Goal: Task Accomplishment & Management: Manage account settings

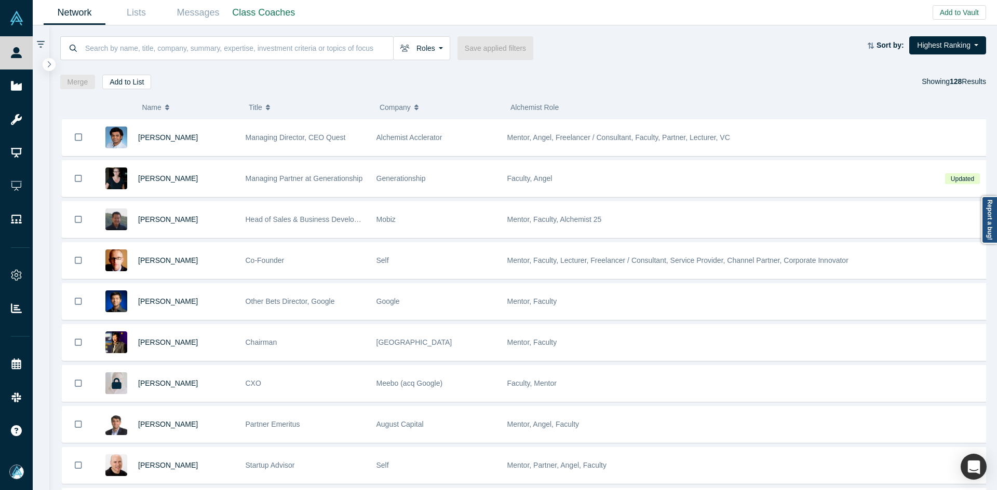
click at [144, 104] on span "Name" at bounding box center [151, 108] width 19 height 22
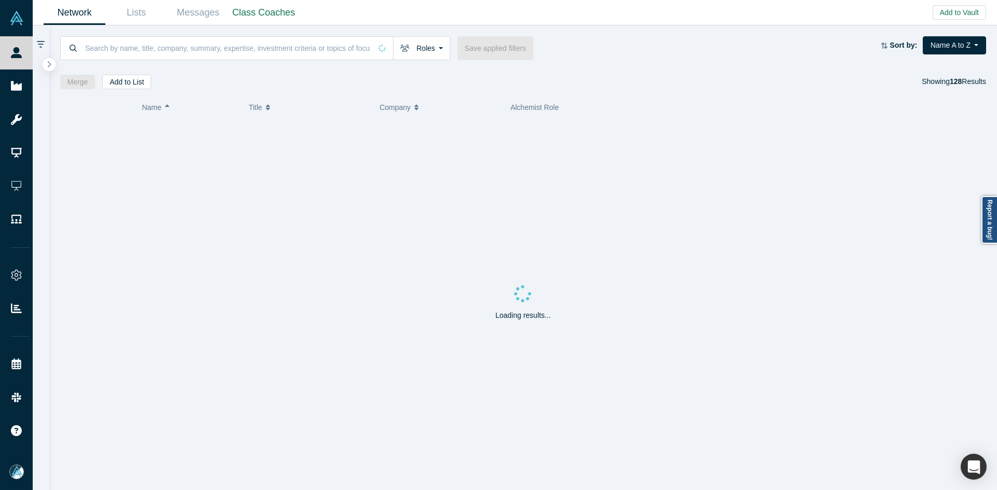
click at [39, 65] on div at bounding box center [41, 257] width 17 height 465
click at [44, 66] on button "button" at bounding box center [49, 65] width 14 height 14
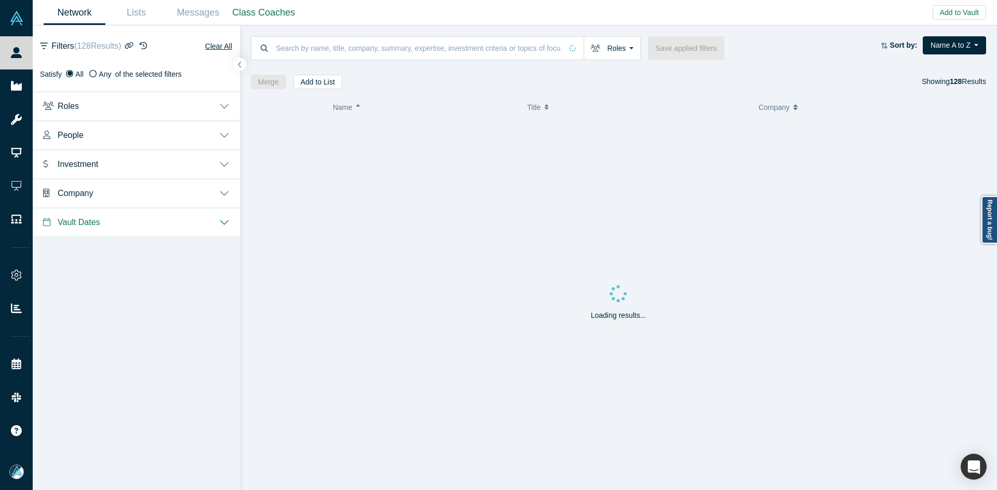
click at [81, 161] on span "Investment" at bounding box center [78, 164] width 40 height 10
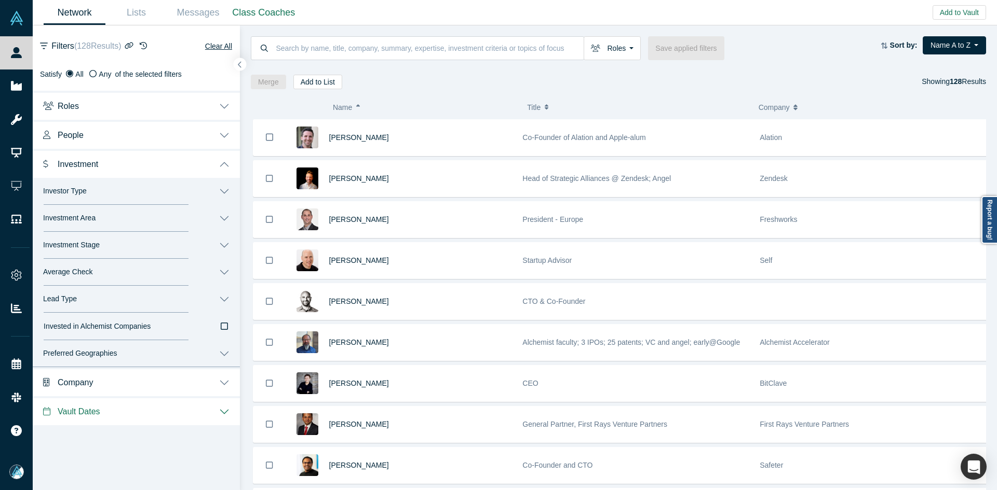
click at [83, 141] on button "People" at bounding box center [136, 134] width 207 height 29
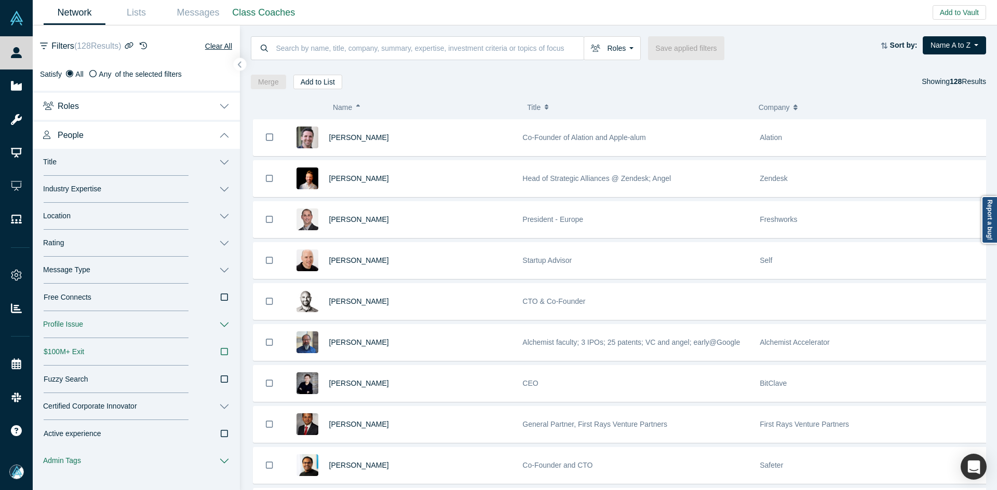
click at [80, 268] on span "Message Type" at bounding box center [66, 270] width 47 height 9
click at [219, 323] on icon at bounding box center [223, 321] width 9 height 9
click at [0, 0] on input "Book a Slot" at bounding box center [0, 0] width 0 height 0
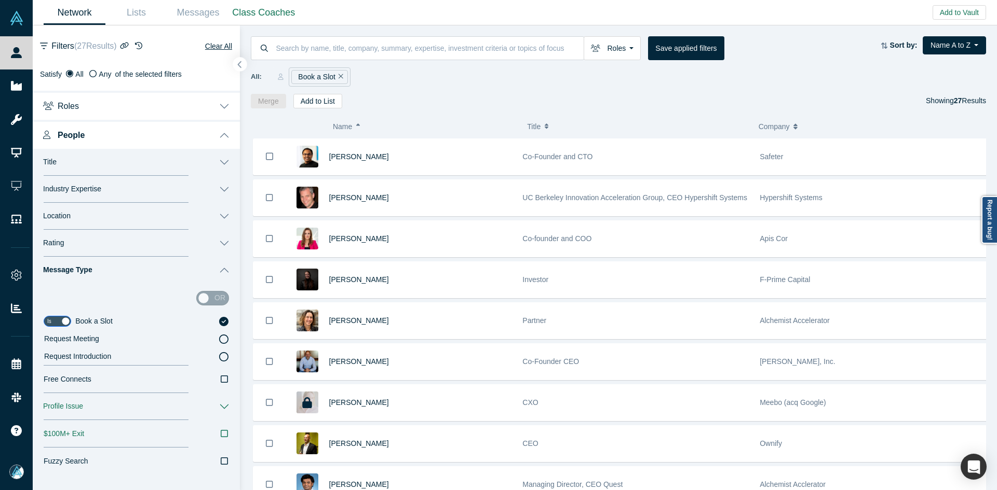
click at [243, 62] on button "button" at bounding box center [240, 65] width 14 height 14
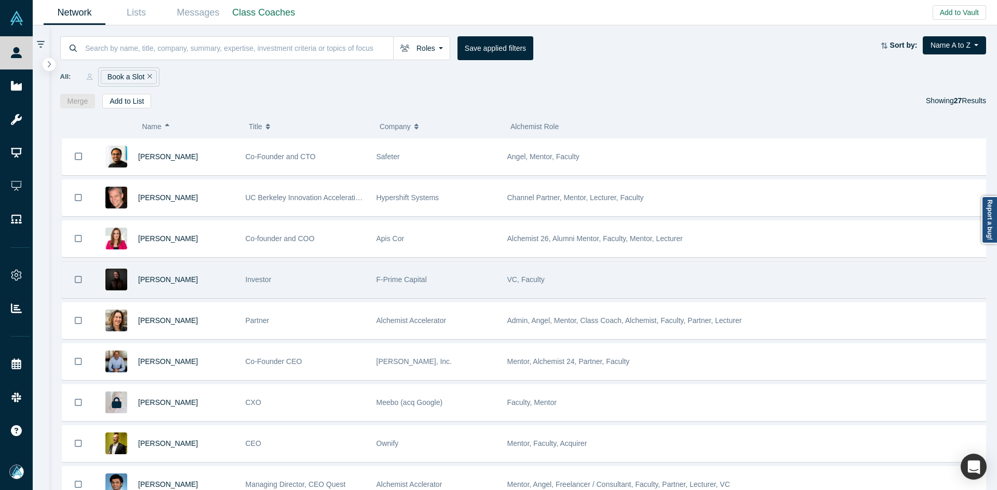
click at [214, 279] on div "[PERSON_NAME]" at bounding box center [186, 280] width 97 height 36
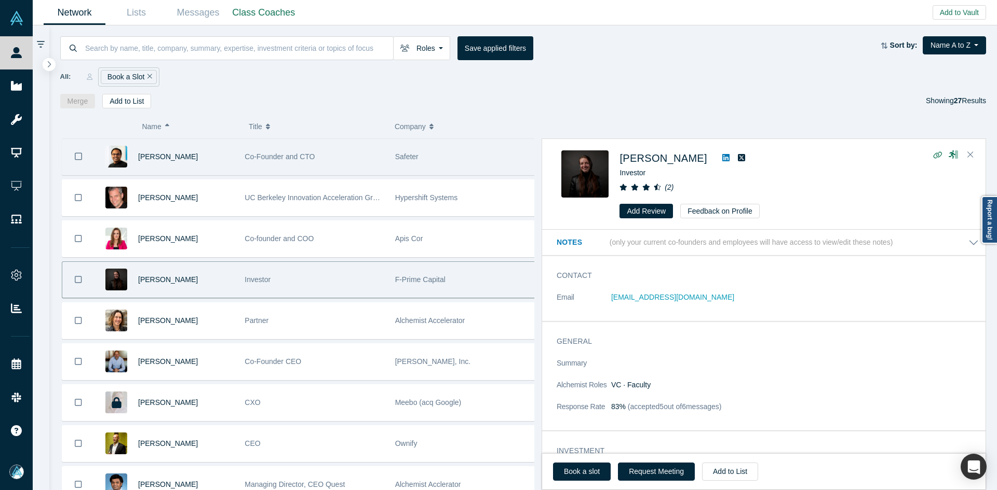
drag, startPoint x: 576, startPoint y: 474, endPoint x: 455, endPoint y: 159, distance: 337.7
click at [576, 474] on link "Book a slot" at bounding box center [582, 472] width 58 height 18
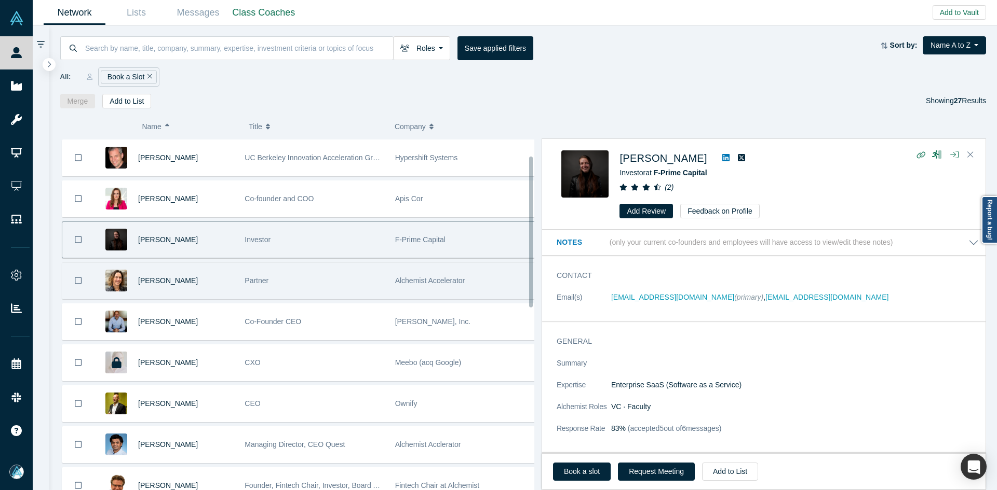
scroll to position [52, 0]
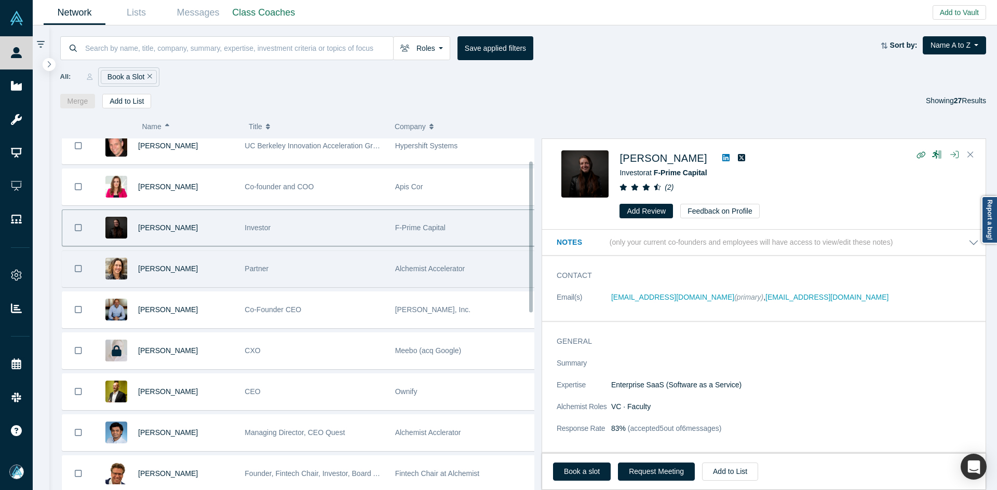
click at [208, 276] on div "[PERSON_NAME]" at bounding box center [186, 269] width 96 height 36
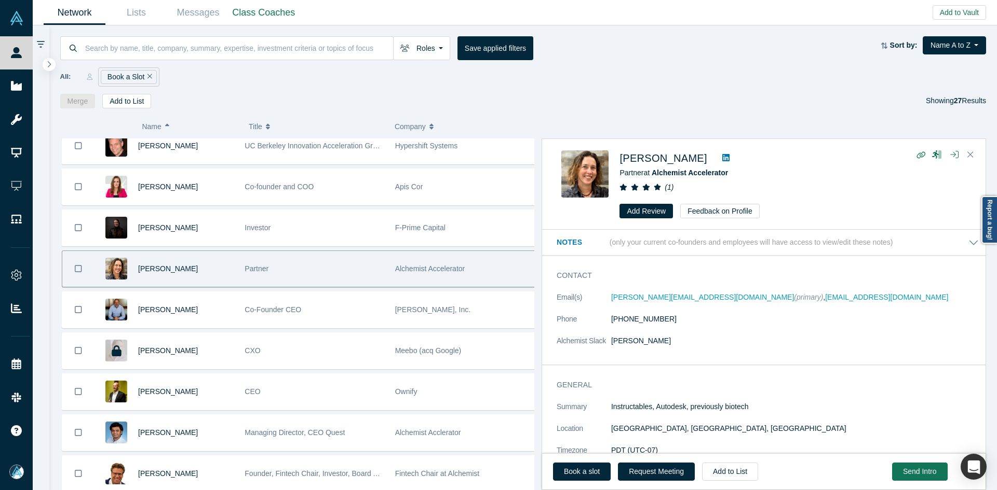
drag, startPoint x: 686, startPoint y: 296, endPoint x: 902, endPoint y: 333, distance: 219.0
click at [916, 342] on dd "[PERSON_NAME]" at bounding box center [794, 341] width 367 height 11
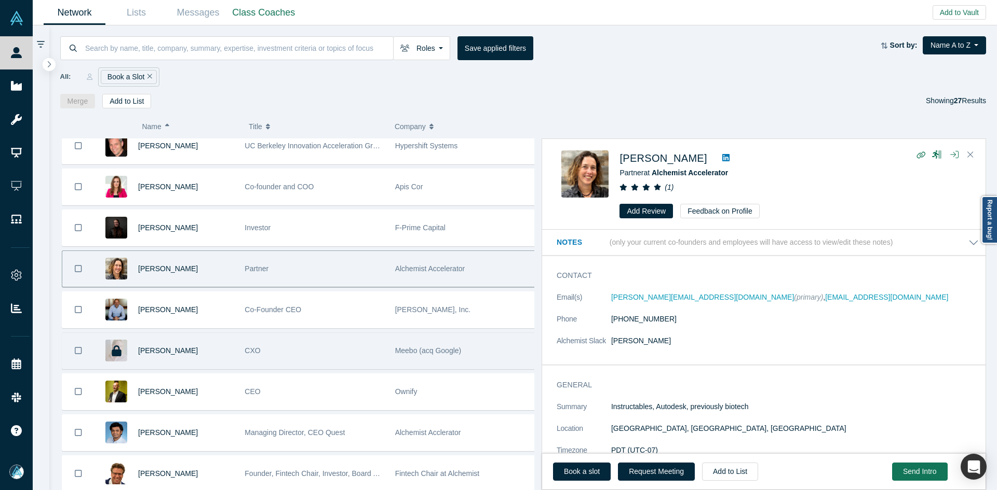
drag, startPoint x: 221, startPoint y: 310, endPoint x: 397, endPoint y: 367, distance: 185.6
click at [221, 310] on div "[PERSON_NAME]" at bounding box center [186, 310] width 96 height 36
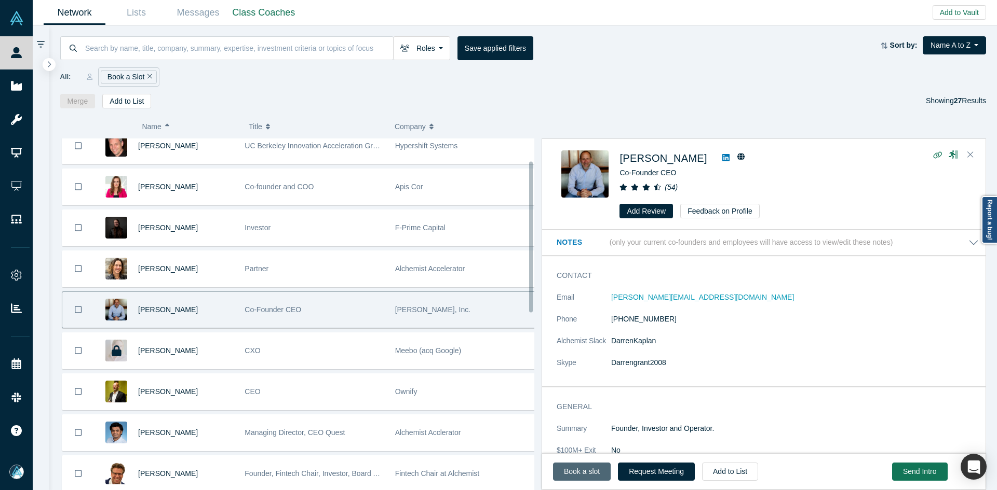
click at [590, 471] on link "Book a slot" at bounding box center [582, 472] width 58 height 18
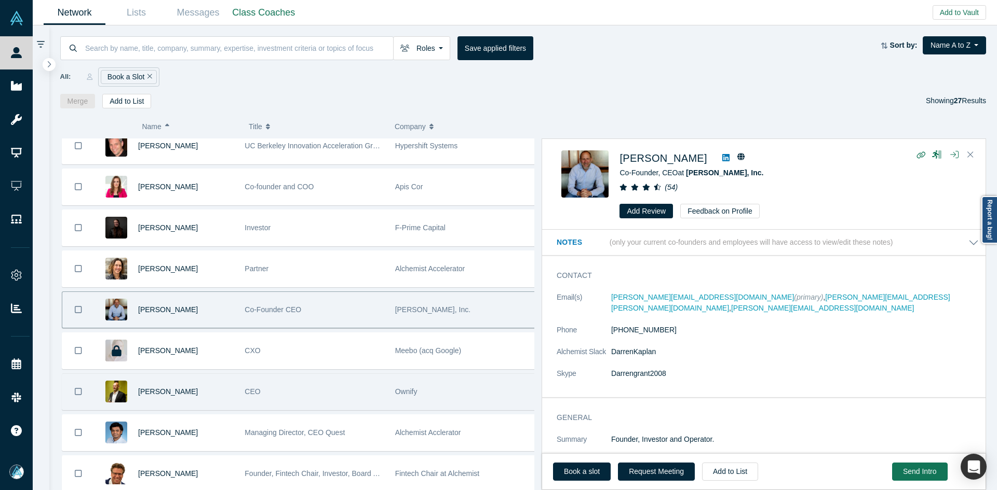
click at [212, 385] on div "[PERSON_NAME]" at bounding box center [186, 392] width 96 height 36
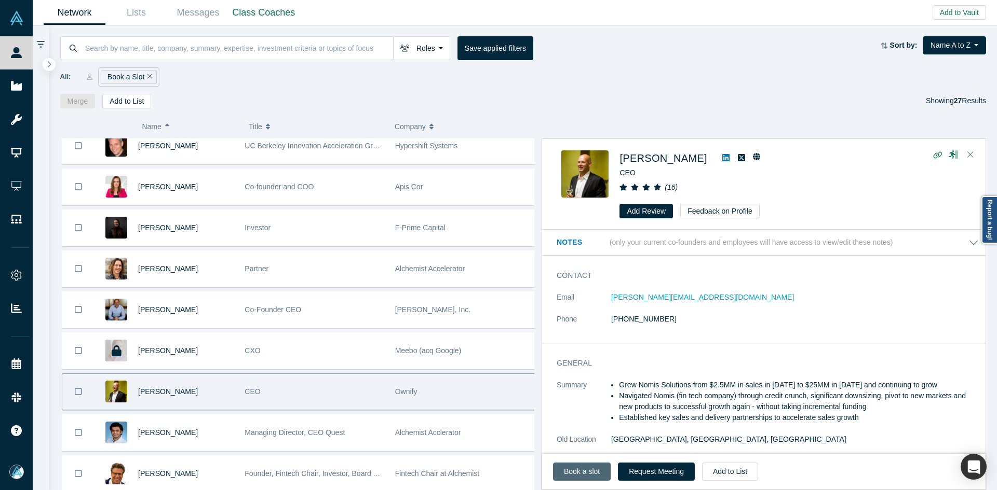
click at [592, 471] on link "Book a slot" at bounding box center [582, 472] width 58 height 18
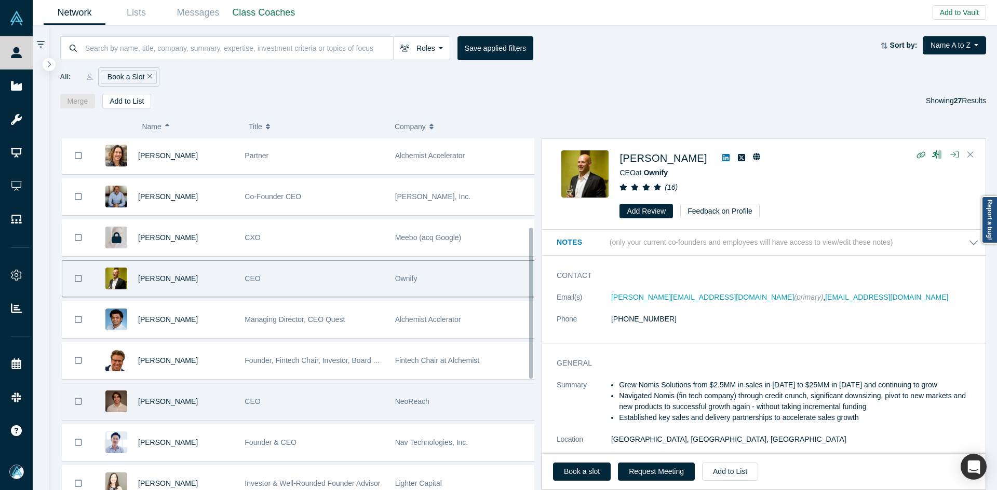
scroll to position [208, 0]
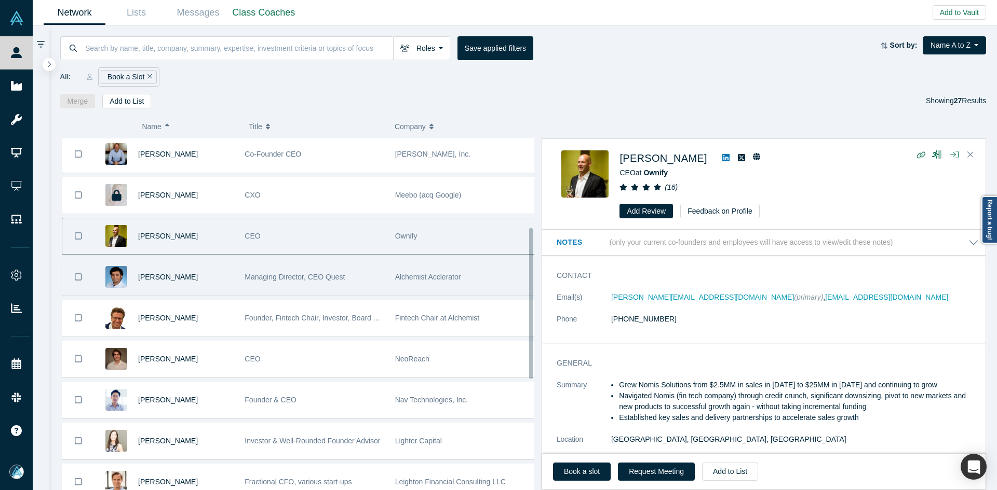
click at [215, 276] on div "[PERSON_NAME]" at bounding box center [186, 278] width 96 height 36
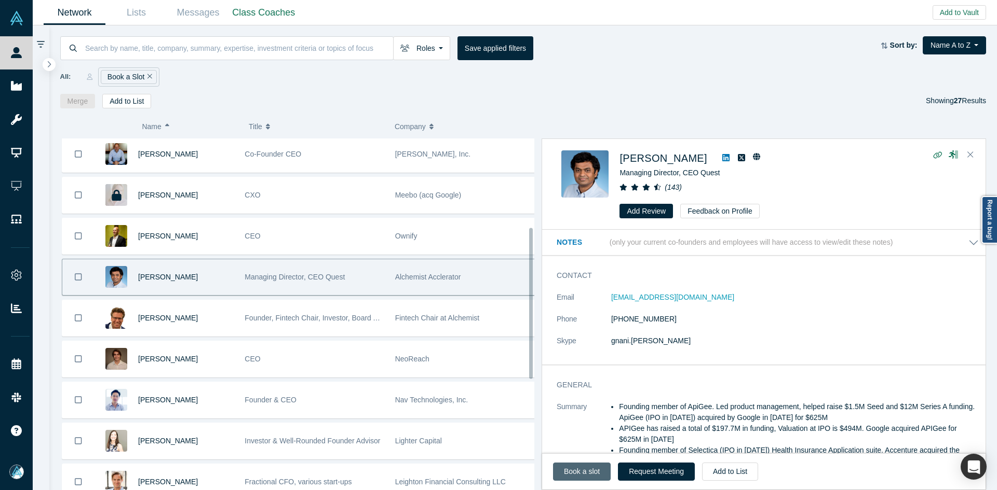
click at [587, 467] on link "Book a slot" at bounding box center [582, 472] width 58 height 18
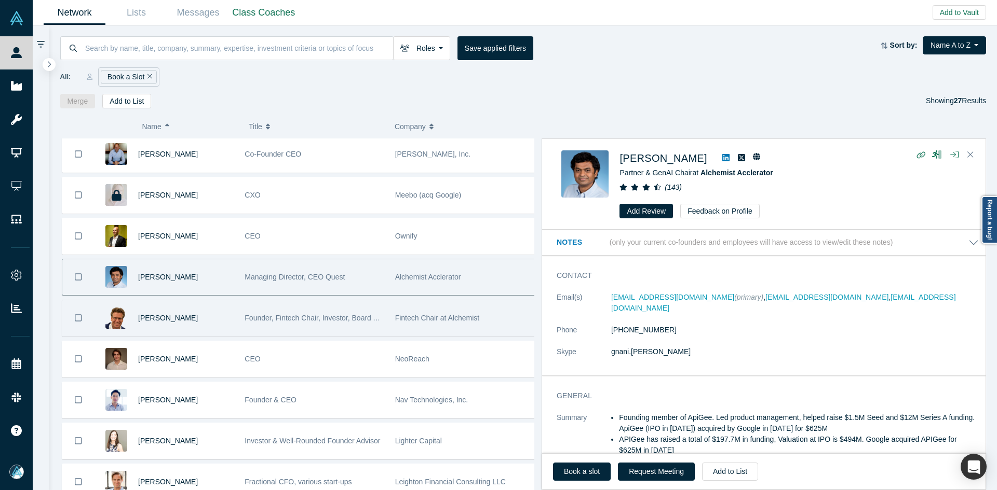
click at [214, 318] on div "[PERSON_NAME]" at bounding box center [186, 319] width 96 height 36
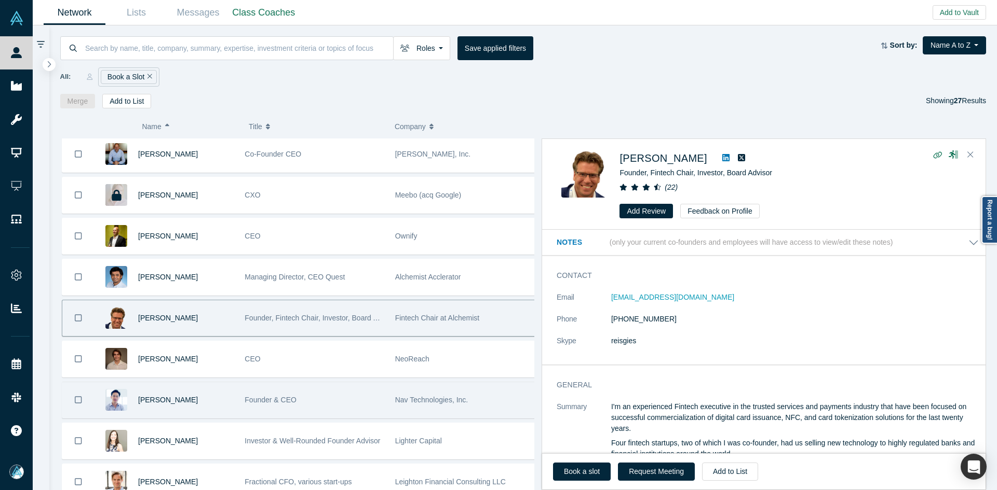
click at [198, 397] on div "[PERSON_NAME]" at bounding box center [186, 401] width 96 height 36
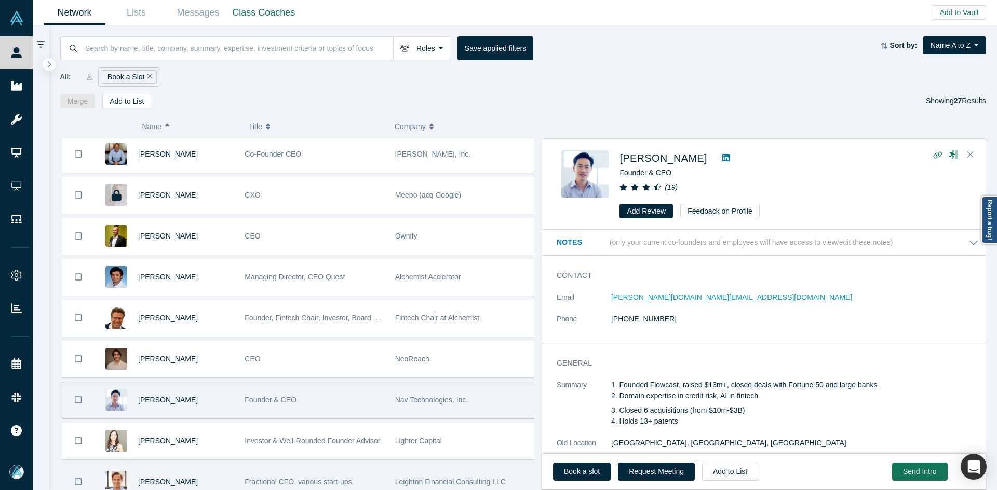
click at [226, 490] on div "[PERSON_NAME]" at bounding box center [186, 483] width 96 height 36
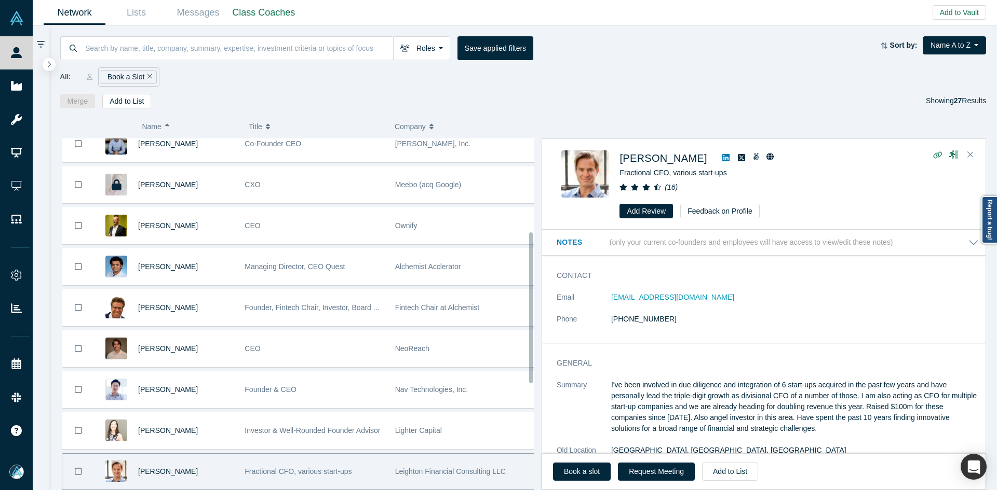
drag, startPoint x: 219, startPoint y: 477, endPoint x: 235, endPoint y: 479, distance: 16.2
click at [220, 477] on div "[PERSON_NAME]" at bounding box center [186, 472] width 96 height 36
click at [592, 476] on link "Book a slot" at bounding box center [582, 472] width 58 height 18
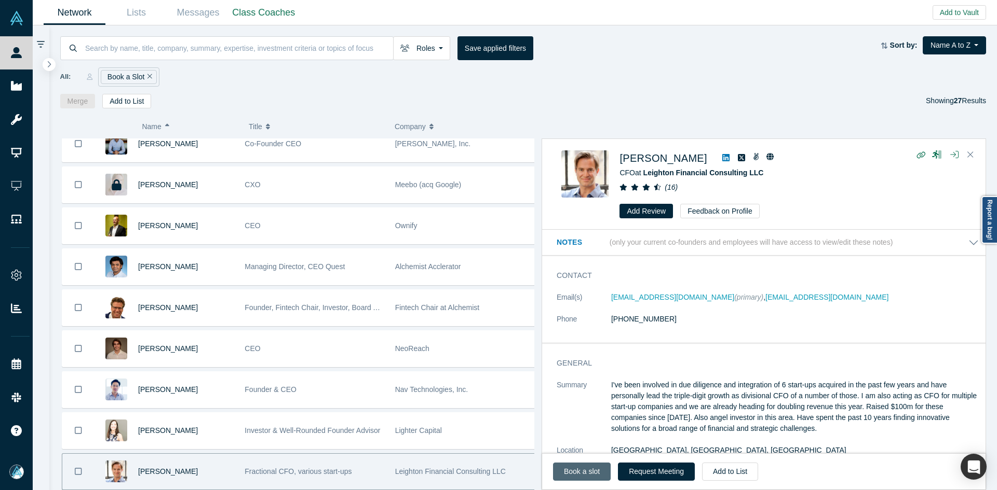
click at [590, 470] on link "Book a slot" at bounding box center [582, 472] width 58 height 18
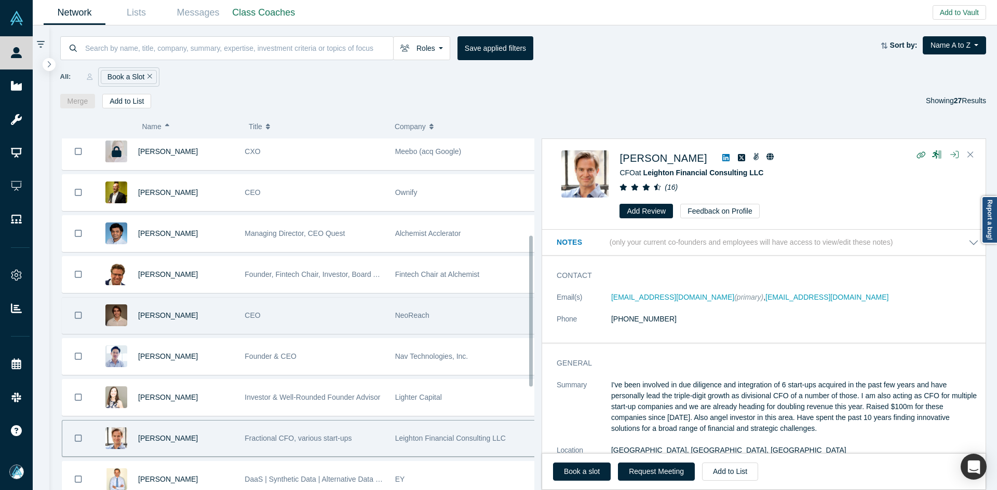
scroll to position [374, 0]
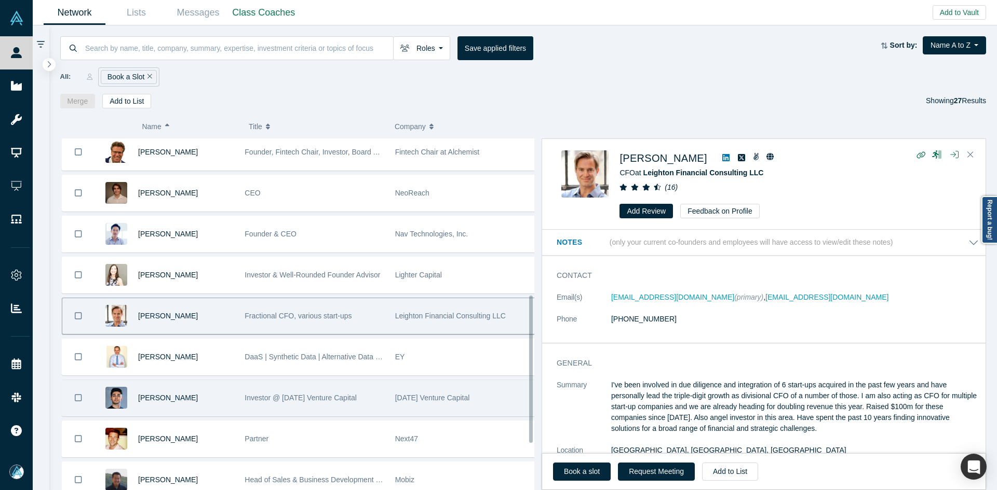
click at [224, 400] on div "[PERSON_NAME]" at bounding box center [186, 398] width 96 height 36
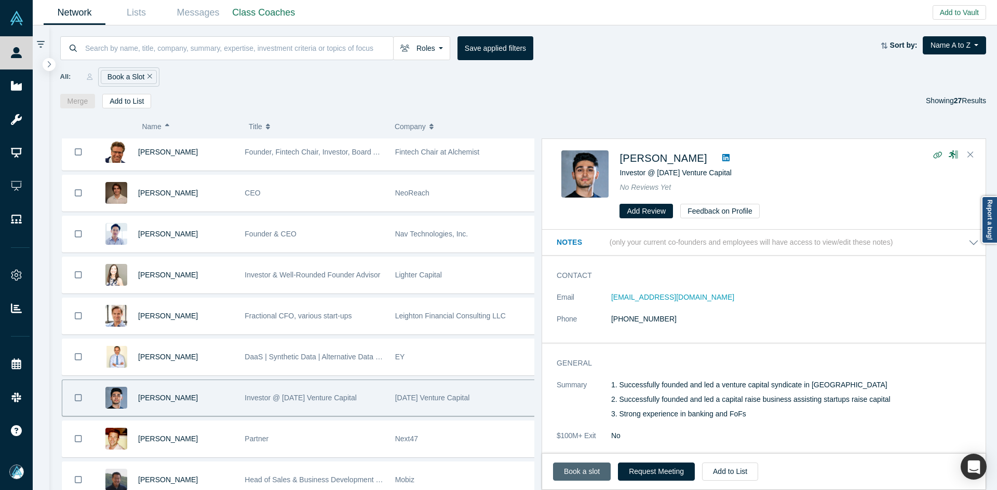
drag, startPoint x: 224, startPoint y: 400, endPoint x: 576, endPoint y: 471, distance: 358.9
click at [576, 471] on link "Book a slot" at bounding box center [582, 472] width 58 height 18
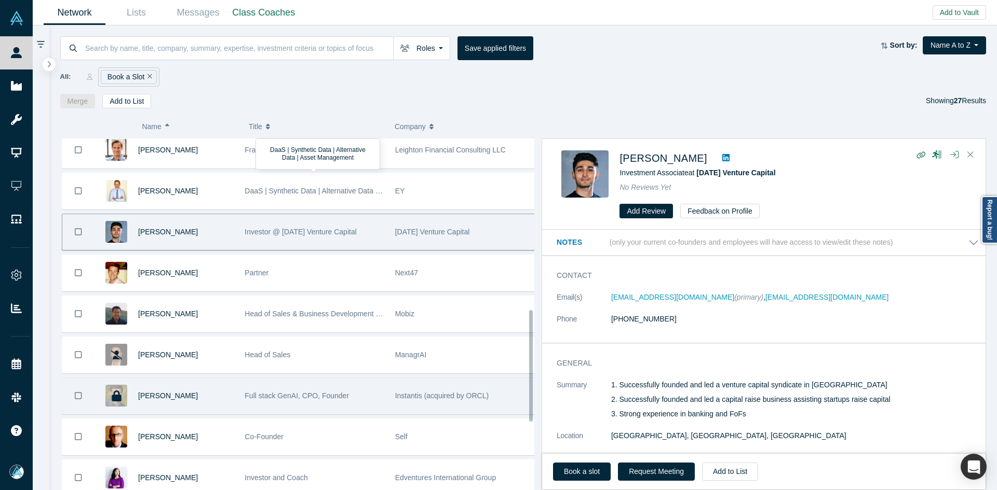
scroll to position [581, 0]
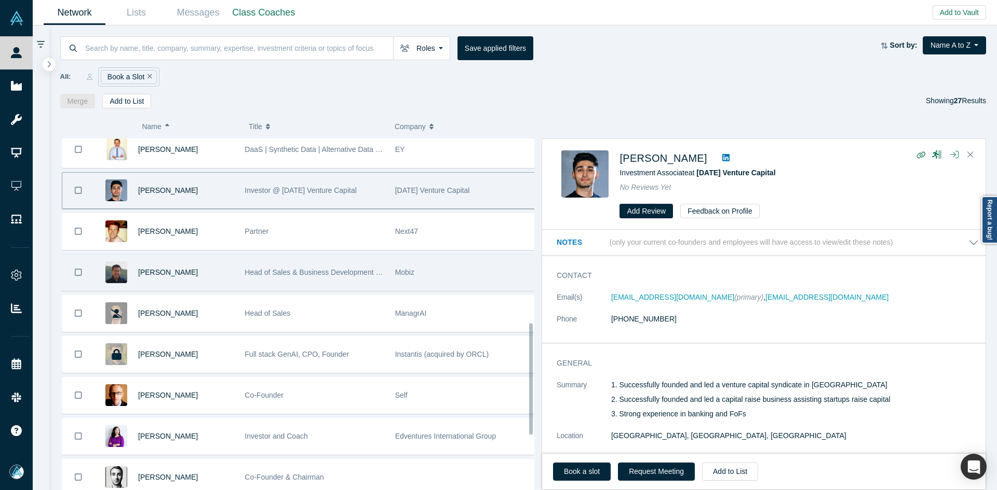
click at [219, 269] on div "[PERSON_NAME]" at bounding box center [186, 273] width 96 height 36
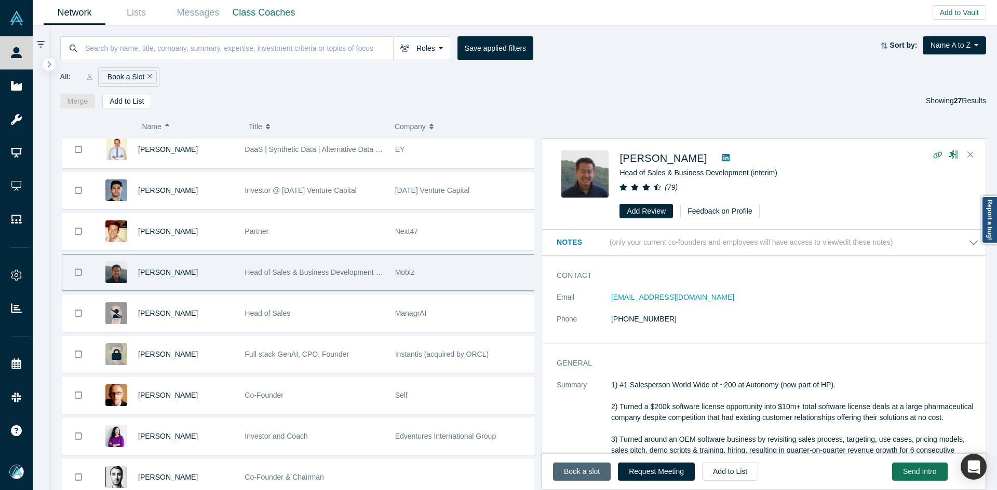
click at [578, 474] on link "Book a slot" at bounding box center [582, 472] width 58 height 18
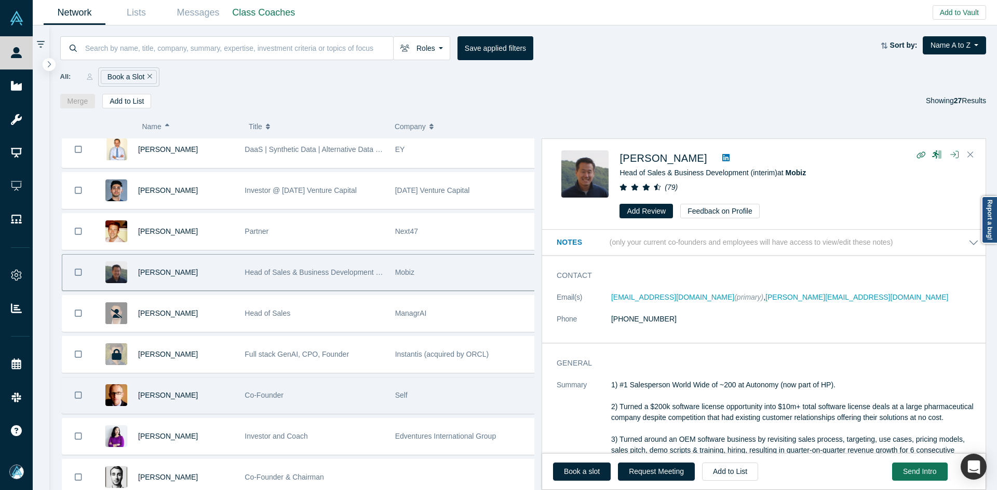
click at [222, 393] on div "[PERSON_NAME]" at bounding box center [186, 396] width 96 height 36
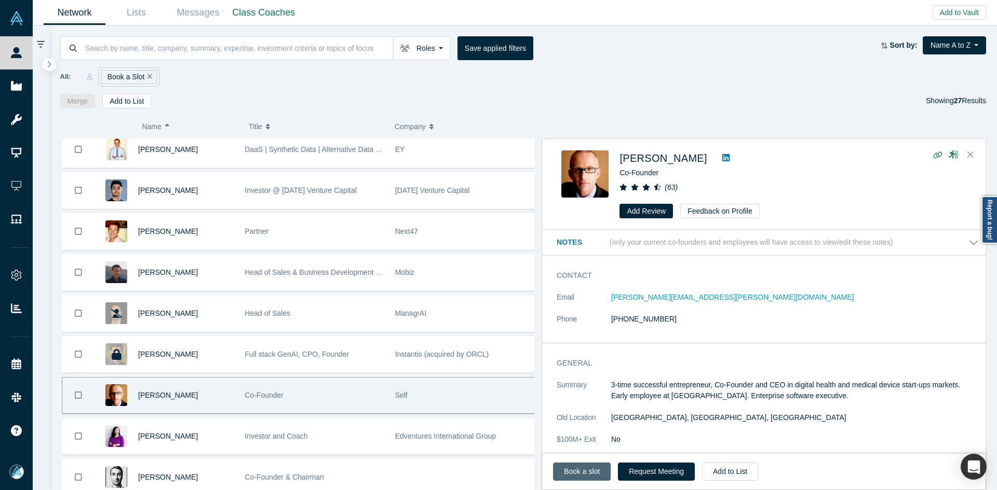
click at [597, 470] on link "Book a slot" at bounding box center [582, 472] width 58 height 18
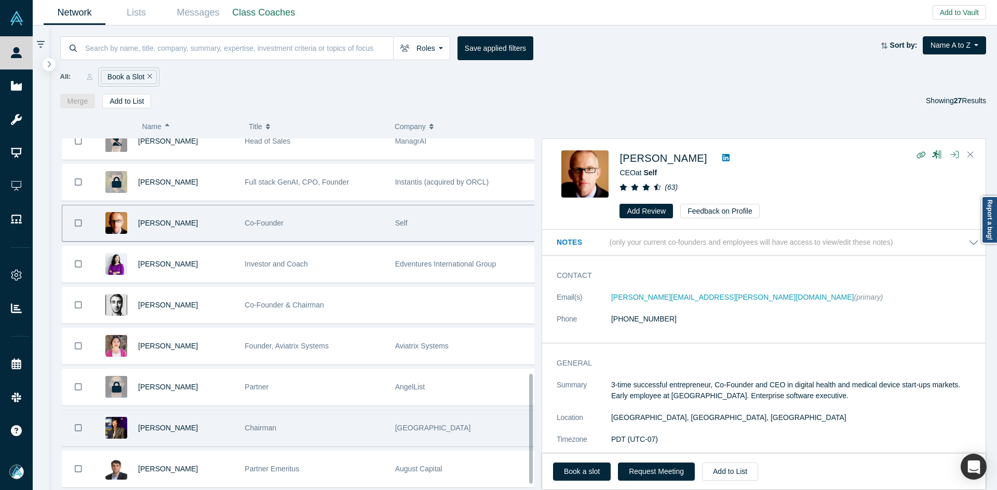
scroll to position [772, 0]
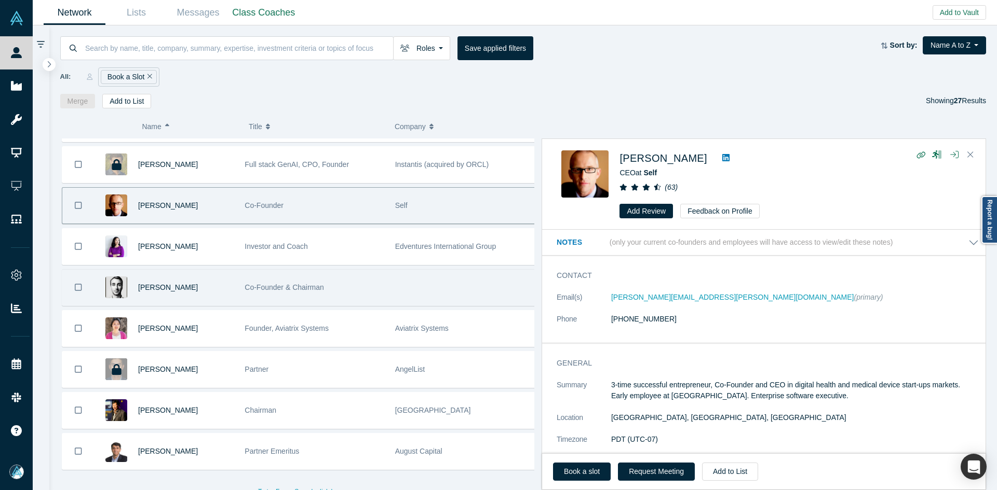
click at [200, 289] on div "[PERSON_NAME]" at bounding box center [186, 288] width 96 height 36
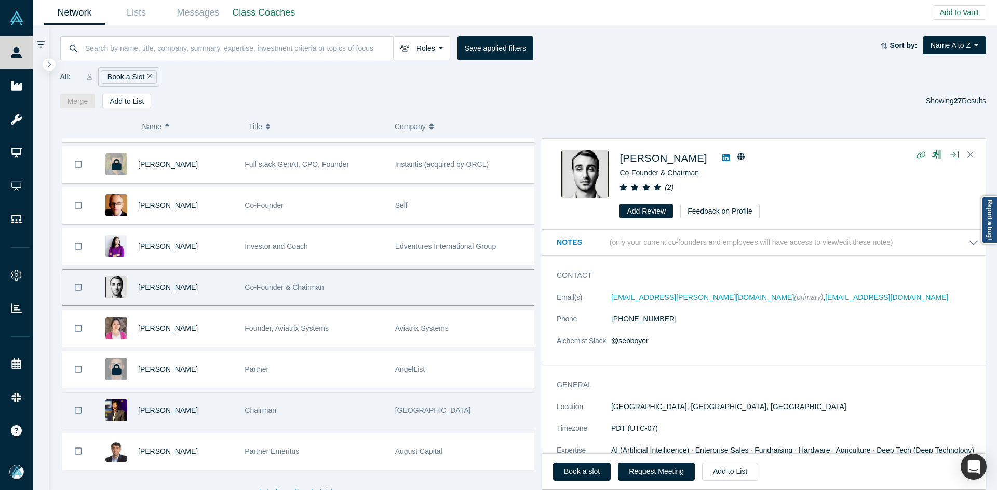
click at [216, 402] on div "[PERSON_NAME]" at bounding box center [186, 411] width 96 height 36
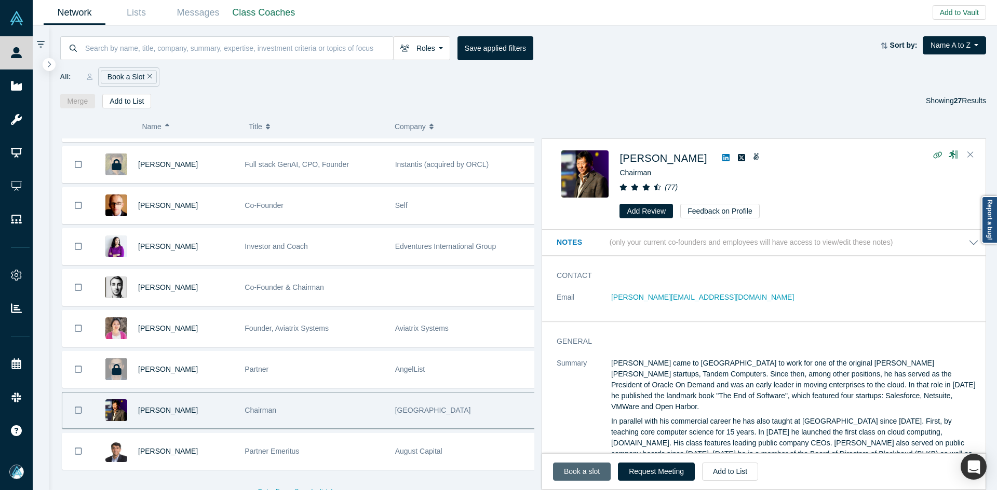
click at [576, 470] on link "Book a slot" at bounding box center [582, 472] width 58 height 18
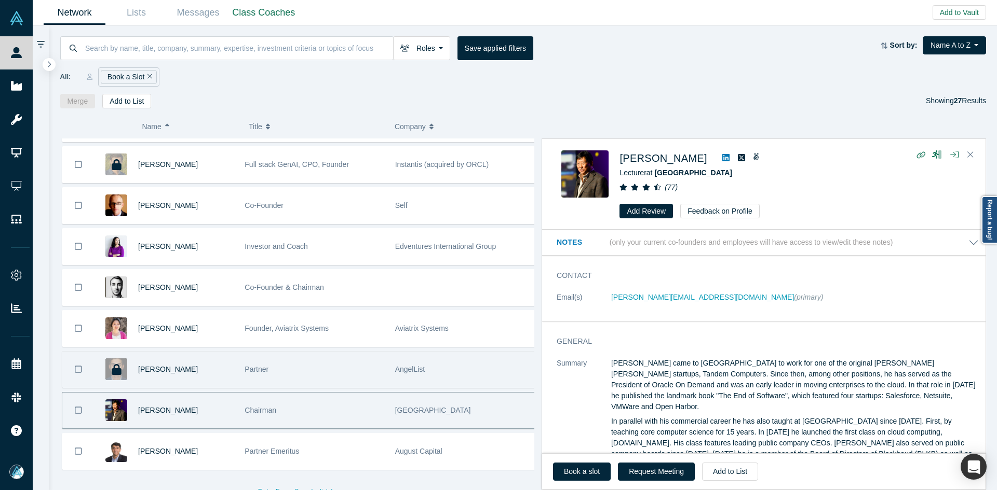
scroll to position [779, 0]
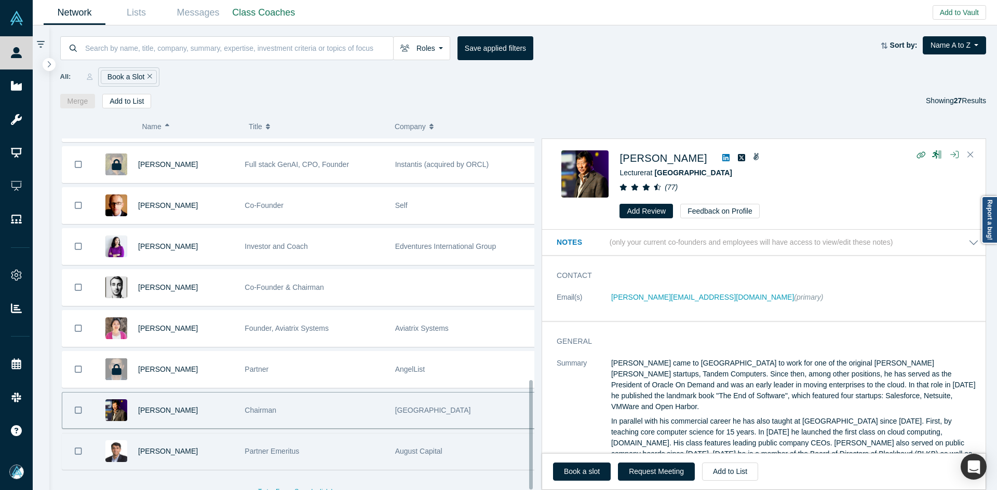
click at [207, 441] on div "[PERSON_NAME]" at bounding box center [186, 452] width 96 height 36
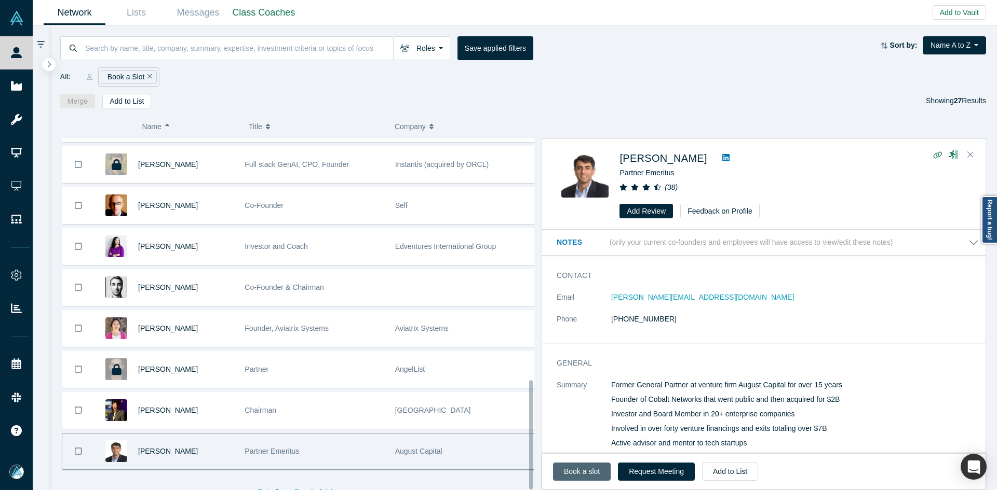
drag, startPoint x: 577, startPoint y: 473, endPoint x: 578, endPoint y: 397, distance: 76.3
click at [576, 473] on link "Book a slot" at bounding box center [582, 472] width 58 height 18
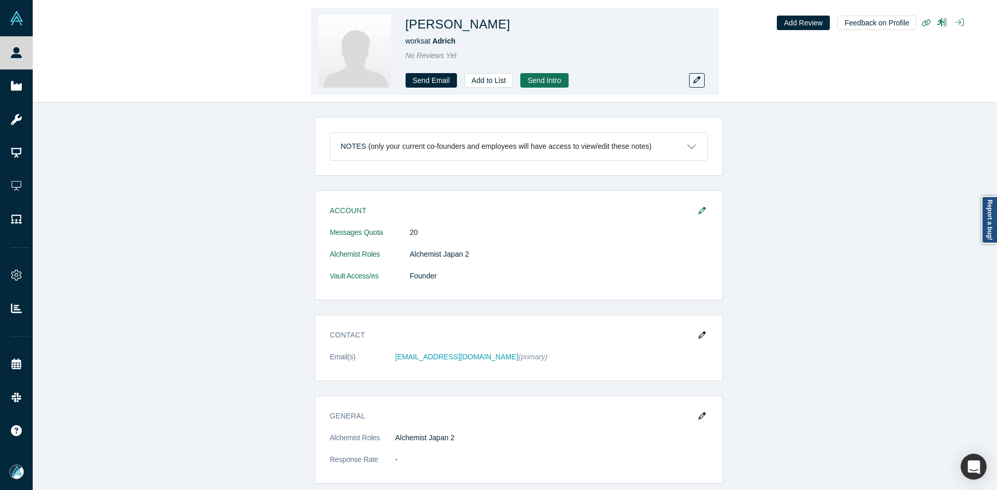
click at [465, 26] on h1 "Renee Barry" at bounding box center [457, 24] width 105 height 19
copy h1 "Renee Barry"
click at [465, 26] on h1 "Renee Barry" at bounding box center [457, 24] width 105 height 19
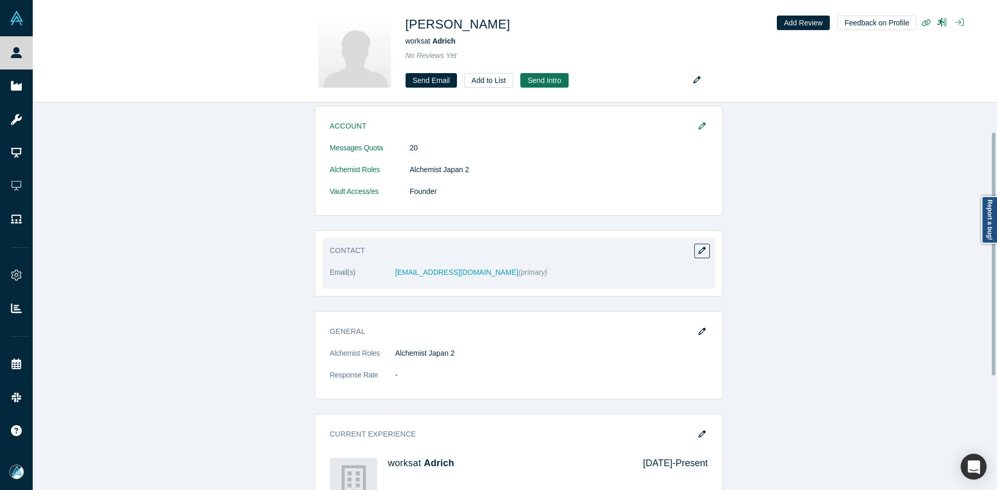
scroll to position [104, 0]
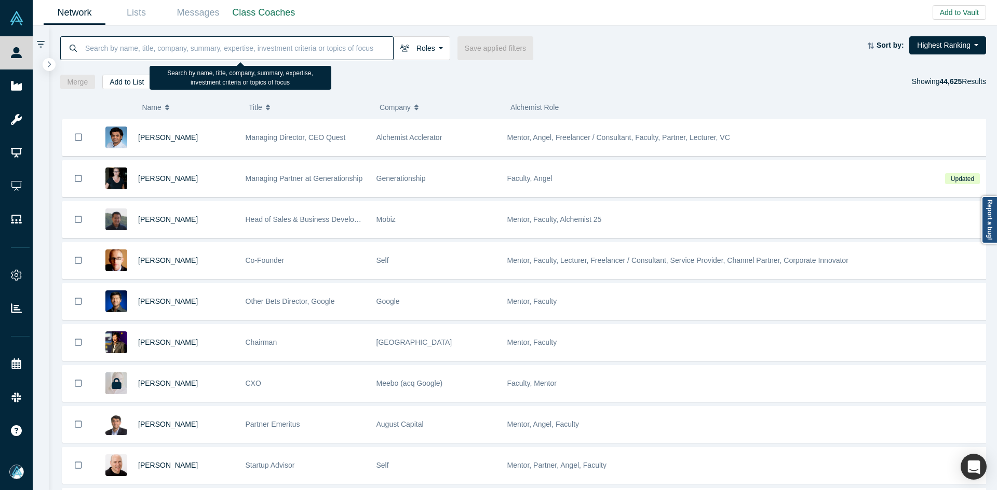
click at [291, 54] on input at bounding box center [238, 48] width 309 height 24
paste input "Mahir Eyvazov"
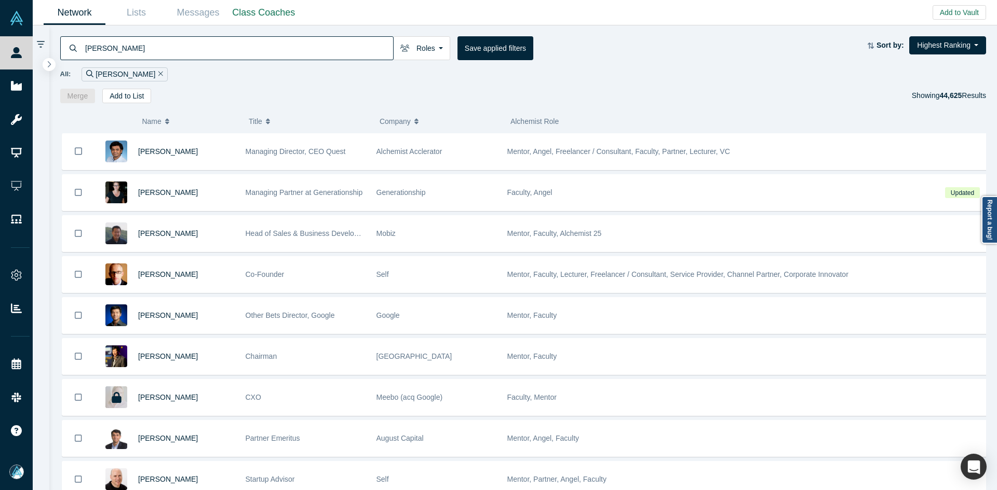
type input "Mahir Eyvazov"
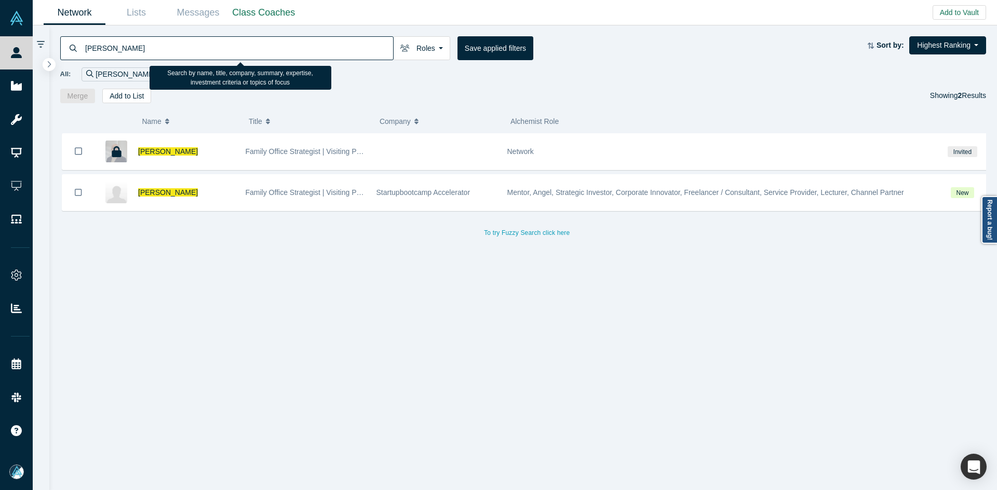
click at [172, 193] on span "Mahir Eyvazov" at bounding box center [168, 192] width 60 height 8
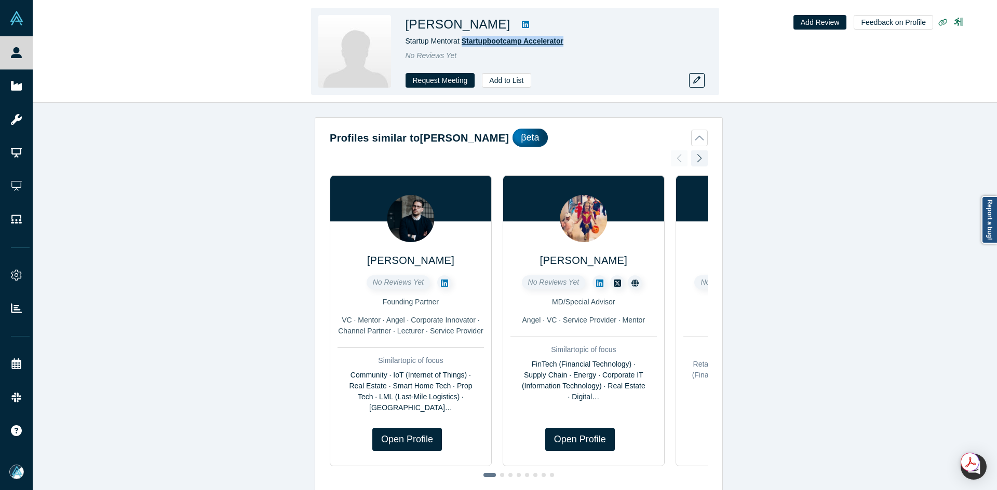
copy span "Startupbootcamp Accelerator"
drag, startPoint x: 582, startPoint y: 45, endPoint x: 465, endPoint y: 40, distance: 117.4
click at [465, 40] on div "Startup Mentor at Startupbootcamp Accelerator" at bounding box center [550, 41] width 291 height 11
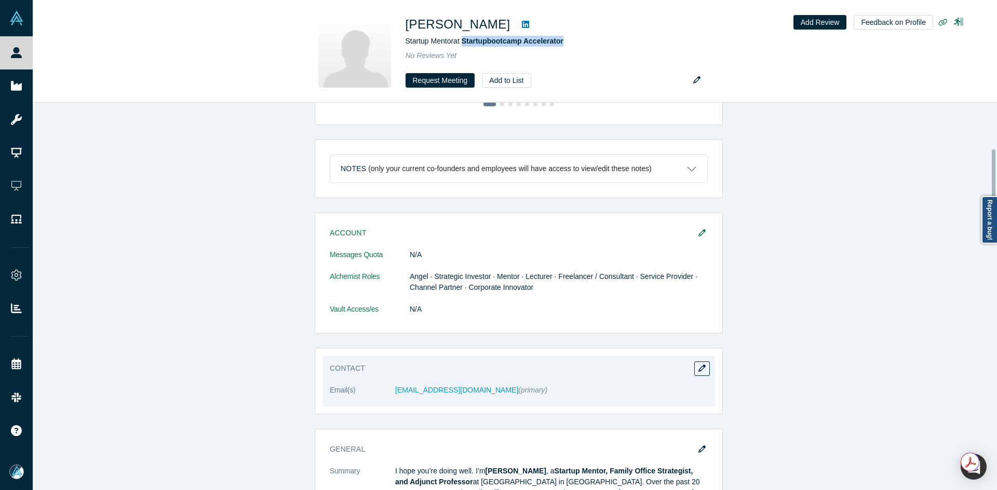
scroll to position [467, 0]
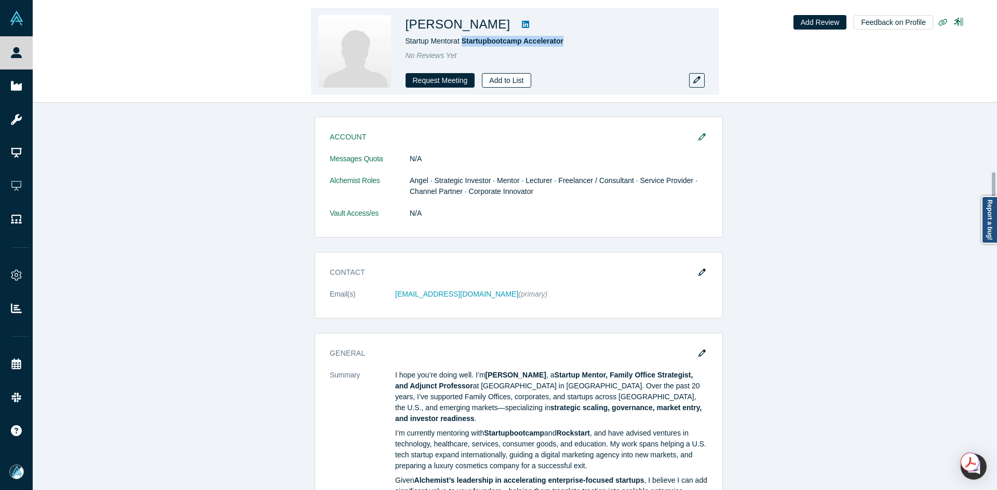
click at [496, 79] on button "Add to List" at bounding box center [506, 80] width 49 height 15
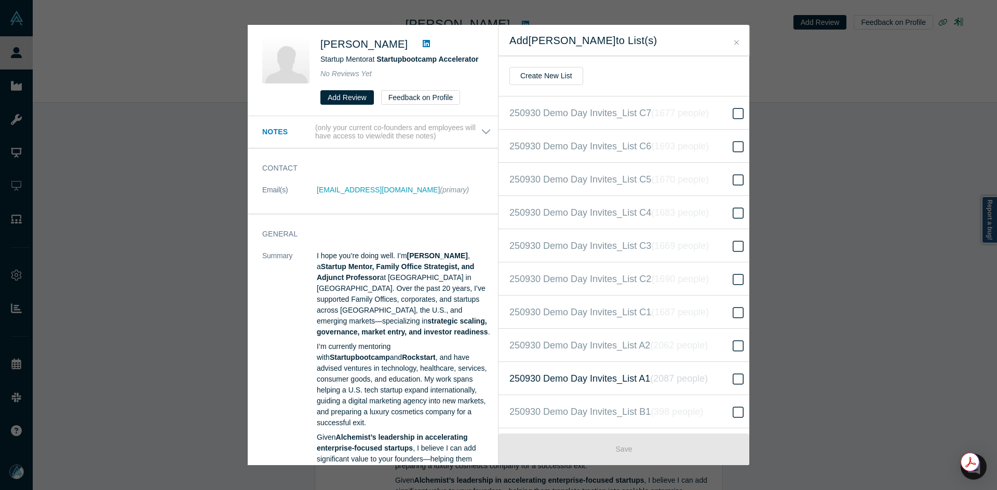
click at [664, 374] on icon "( 2087 people )" at bounding box center [679, 379] width 58 height 10
click at [0, 0] on input "250930 Demo Day Invites_List A1 ( 2087 people )" at bounding box center [0, 0] width 0 height 0
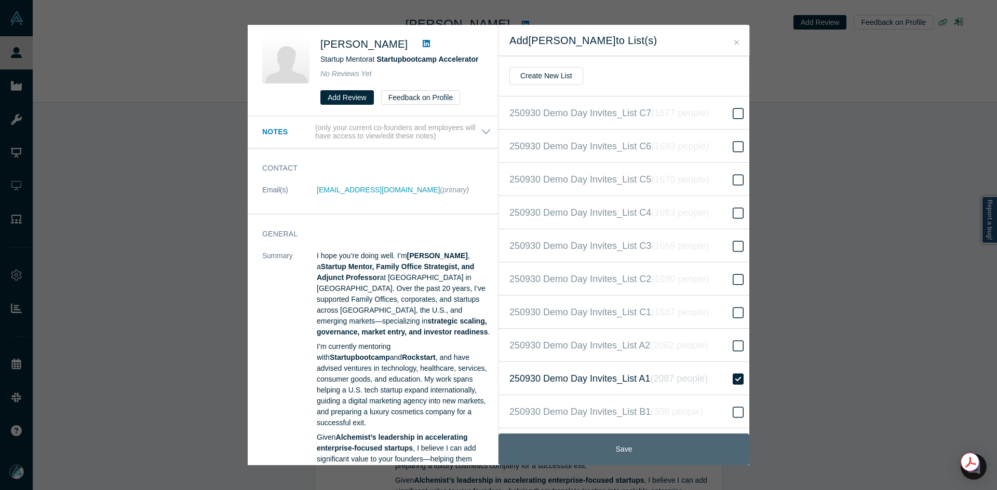
click at [659, 444] on button "Save" at bounding box center [623, 450] width 251 height 32
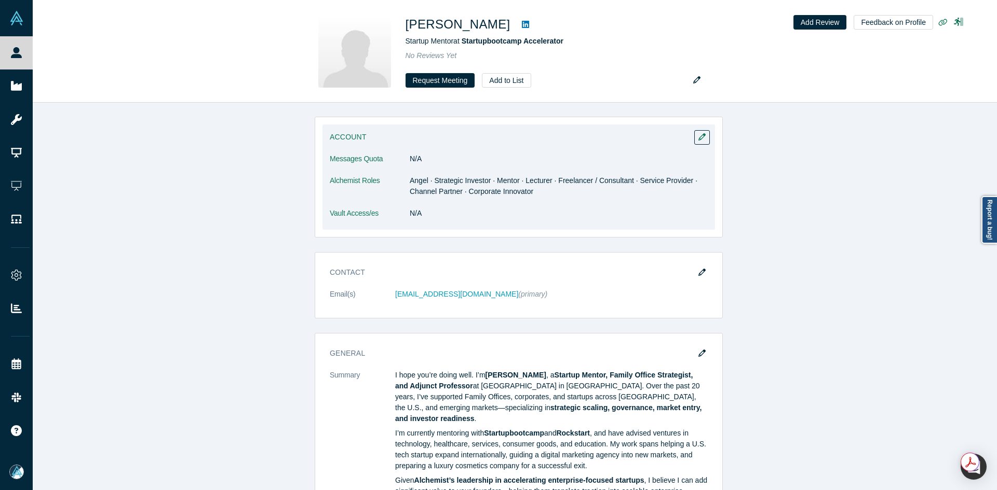
click at [519, 199] on dl "Messages Quota N/A Alchemist Roles Angel · Strategic Investor · Mentor · Lectur…" at bounding box center [519, 192] width 378 height 76
drag, startPoint x: 503, startPoint y: 174, endPoint x: 529, endPoint y: 178, distance: 26.2
click at [529, 178] on dl "Messages Quota N/A Alchemist Roles Angel · Strategic Investor · Mentor · Lectur…" at bounding box center [519, 192] width 378 height 76
click at [545, 170] on dl "Messages Quota N/A Alchemist Roles Angel · Strategic Investor · Mentor · Lectur…" at bounding box center [519, 192] width 378 height 76
drag, startPoint x: 575, startPoint y: 182, endPoint x: 603, endPoint y: 182, distance: 27.5
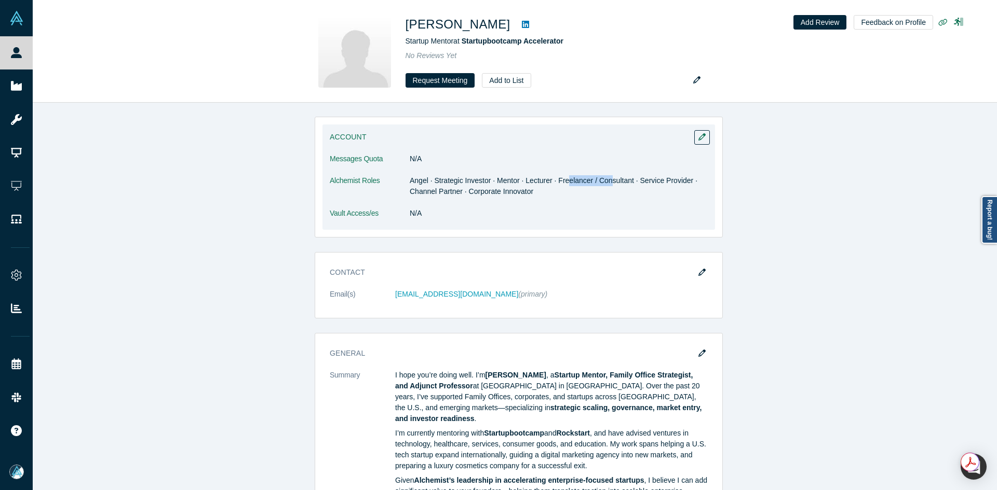
click at [603, 182] on dd "Angel · Strategic Investor · Mentor · Lecturer · Freelancer / Consultant · Serv…" at bounding box center [559, 186] width 298 height 22
drag, startPoint x: 641, startPoint y: 178, endPoint x: 591, endPoint y: 175, distance: 50.4
click at [596, 176] on dd "Angel · Strategic Investor · Mentor · Lecturer · Freelancer / Consultant · Serv…" at bounding box center [559, 186] width 298 height 22
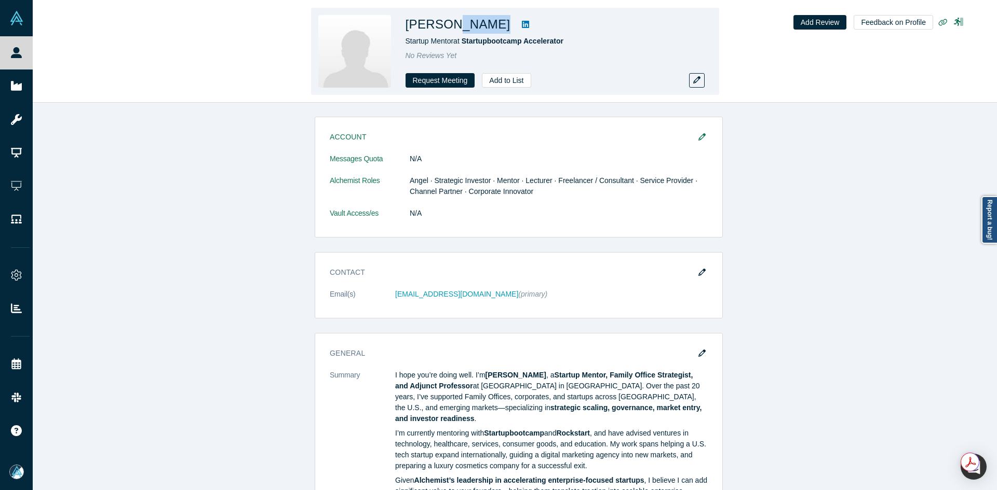
copy div "yvazov"
copy div "Eyvazov"
drag, startPoint x: 486, startPoint y: 28, endPoint x: 443, endPoint y: 27, distance: 43.1
click at [443, 27] on div "Mahir Eyvazov" at bounding box center [550, 24] width 291 height 19
copy span "tartupbootcamp Accelerator"
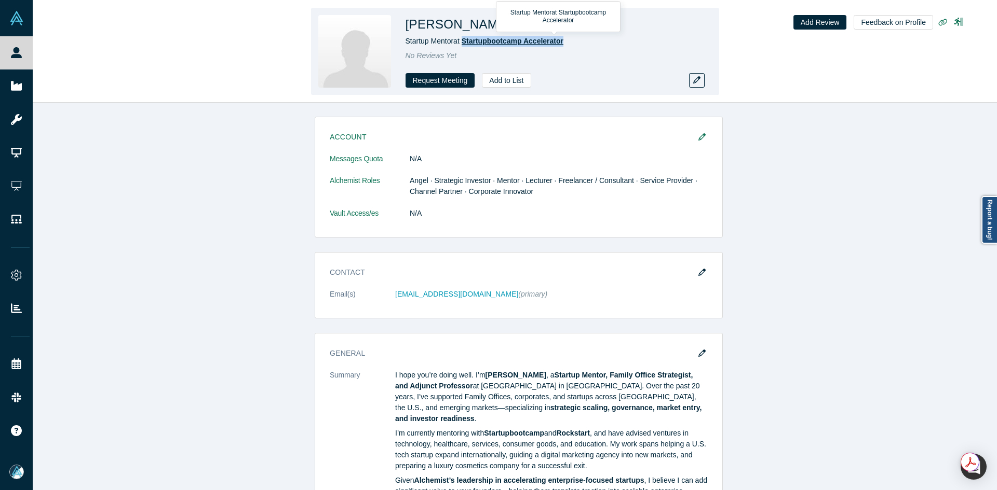
drag, startPoint x: 561, startPoint y: 41, endPoint x: 465, endPoint y: 40, distance: 96.0
click at [465, 40] on div "Startup Mentor at Startupbootcamp Accelerator" at bounding box center [550, 41] width 291 height 11
copy span "Startupbootcamp Accelerator"
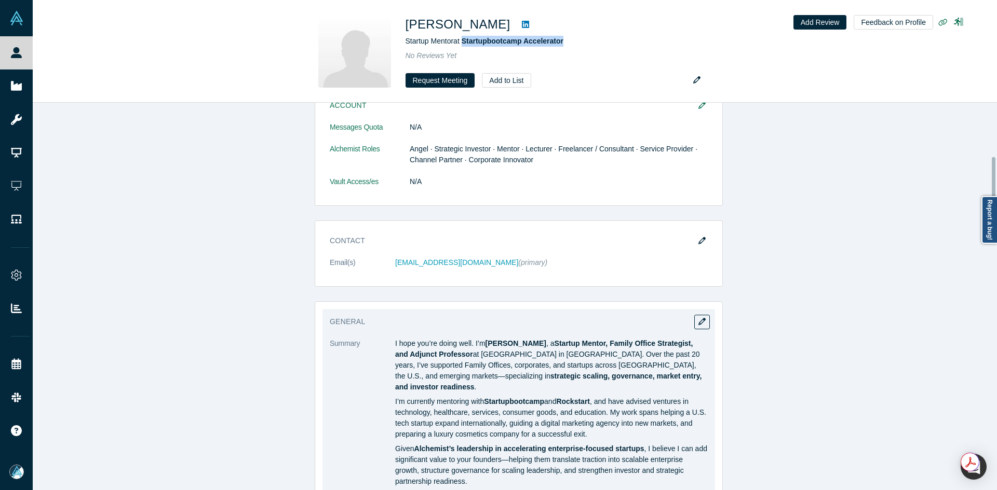
scroll to position [363, 0]
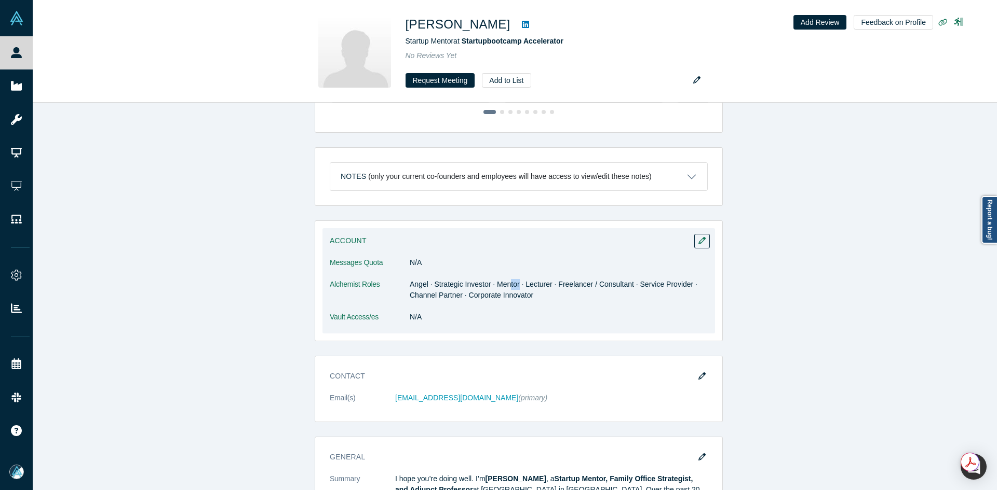
drag, startPoint x: 515, startPoint y: 285, endPoint x: 504, endPoint y: 285, distance: 10.9
click at [504, 285] on dd "Angel · Strategic Investor · Mentor · Lecturer · Freelancer / Consultant · Serv…" at bounding box center [559, 290] width 298 height 22
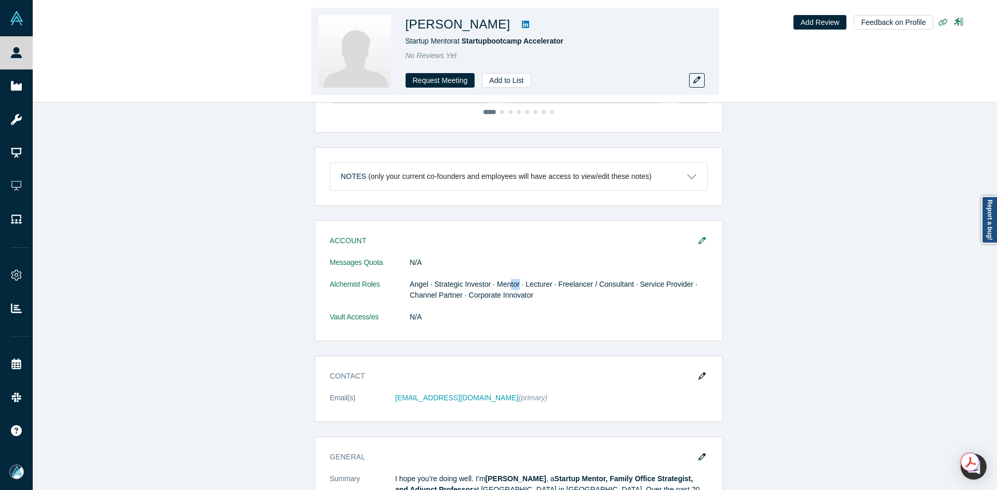
click at [522, 22] on icon at bounding box center [525, 24] width 7 height 7
copy h1 "ahir Eyvazov"
copy h1 "Mahir Eyvazov"
drag, startPoint x: 467, startPoint y: 29, endPoint x: 409, endPoint y: 28, distance: 58.2
click at [409, 28] on h1 "Mahir Eyvazov" at bounding box center [457, 24] width 105 height 19
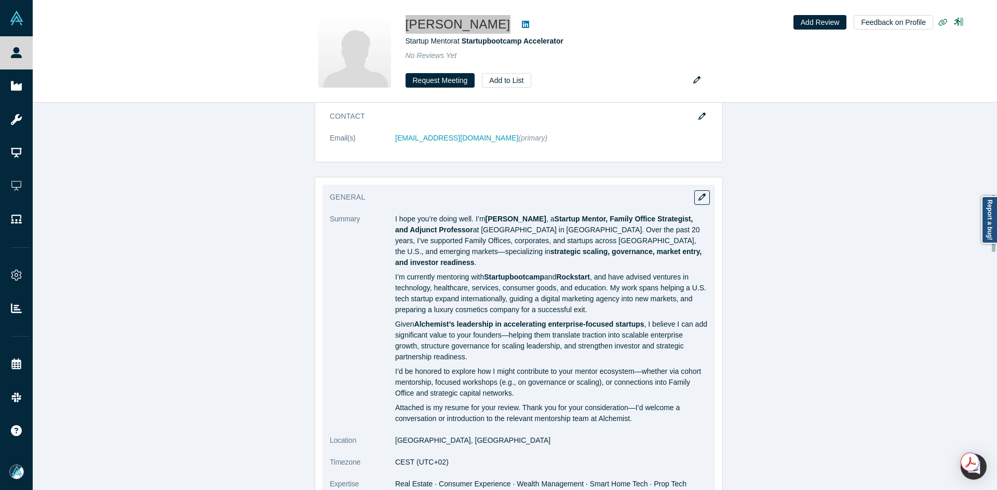
scroll to position [623, 0]
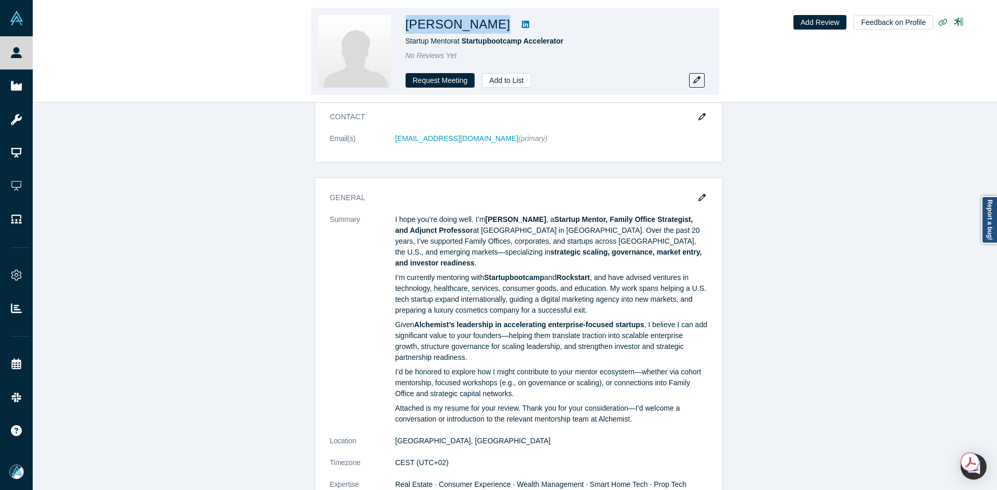
click at [451, 27] on h1 "Mahir Eyvazov" at bounding box center [457, 24] width 105 height 19
copy h1 "Mahir Eyvazov"
drag, startPoint x: 514, startPoint y: 26, endPoint x: 496, endPoint y: 22, distance: 18.1
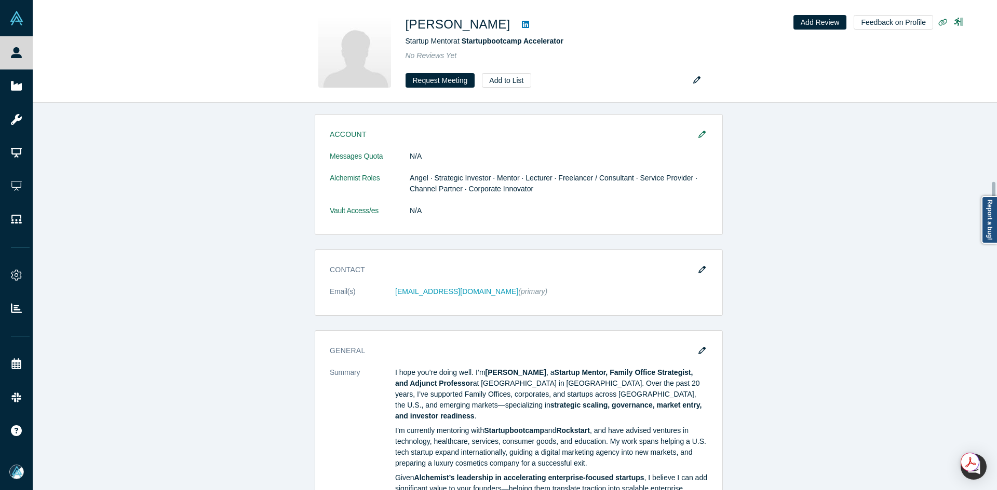
scroll to position [467, 0]
